Goal: Navigation & Orientation: Understand site structure

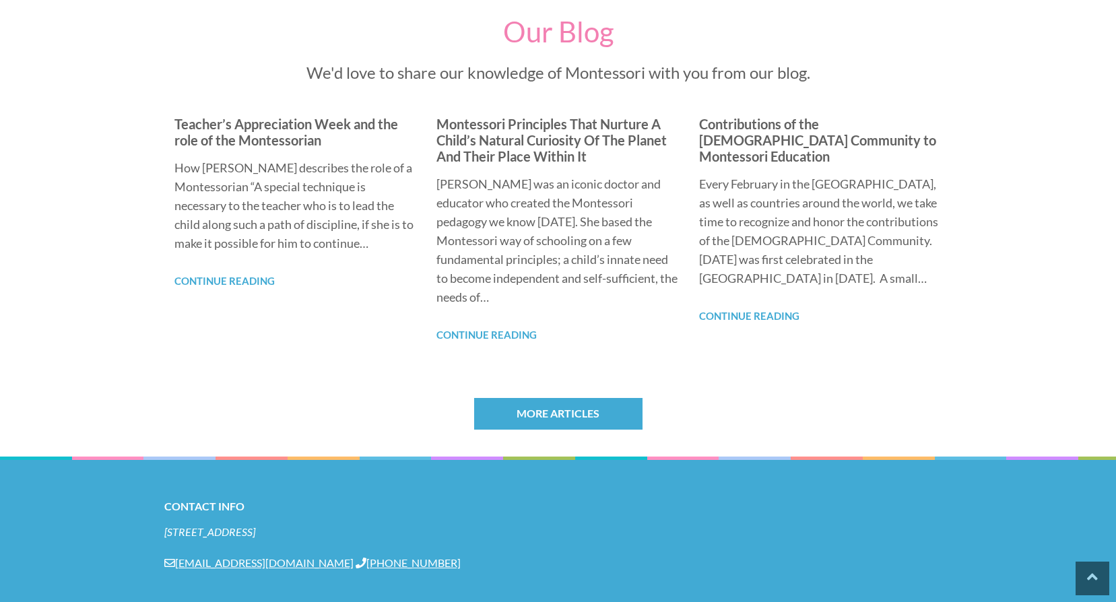
scroll to position [1064, 0]
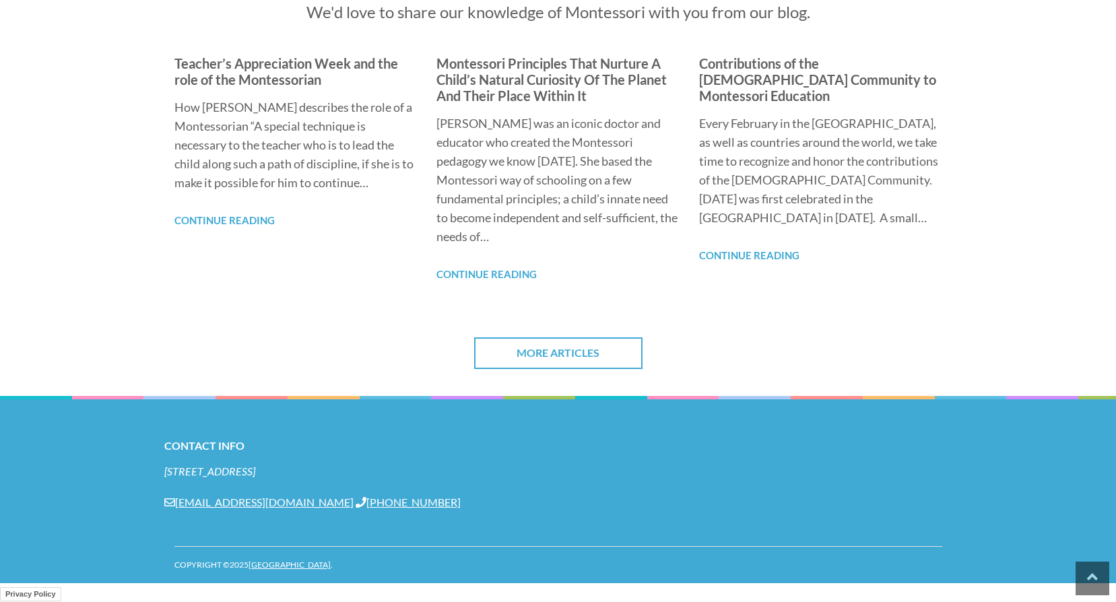
click at [572, 346] on link "More Articles" at bounding box center [558, 353] width 168 height 32
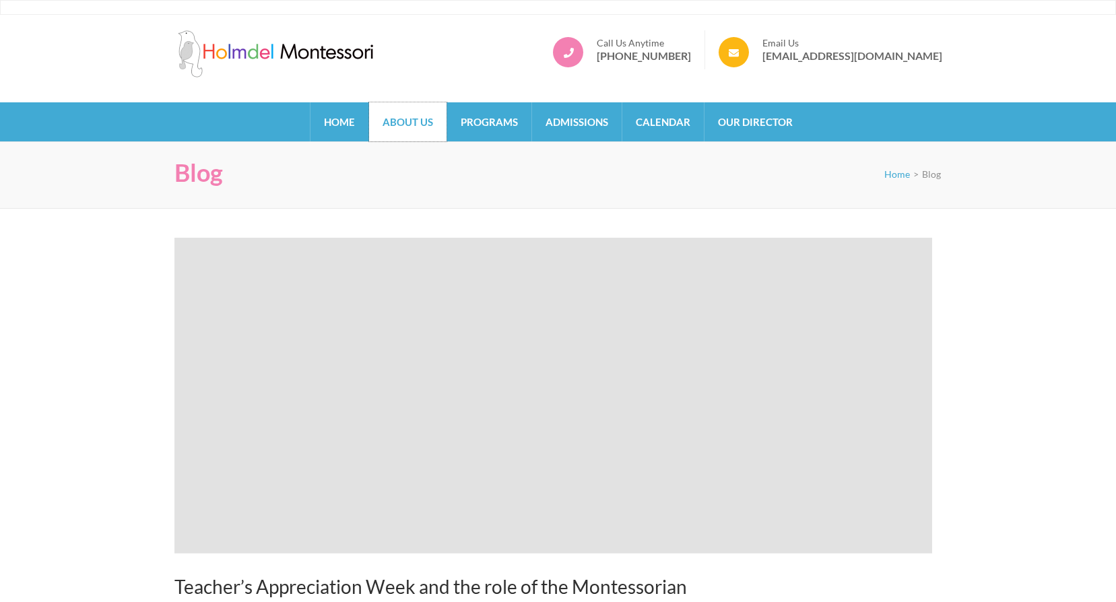
click at [412, 112] on link "About Us" at bounding box center [407, 121] width 77 height 39
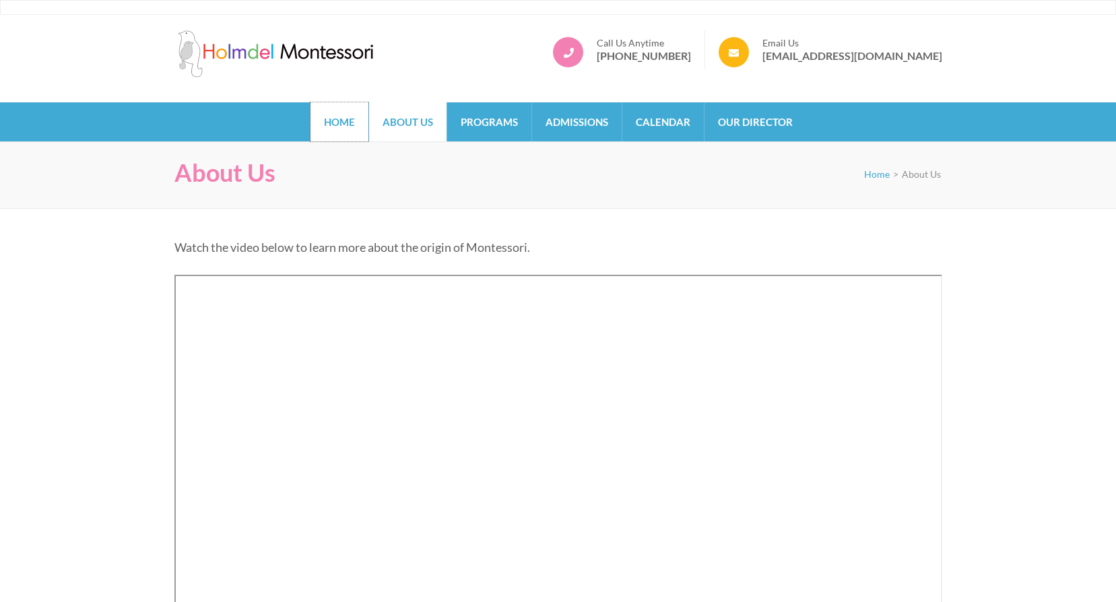
click at [357, 133] on link "Home" at bounding box center [340, 121] width 58 height 39
